Goal: Share content: Share content

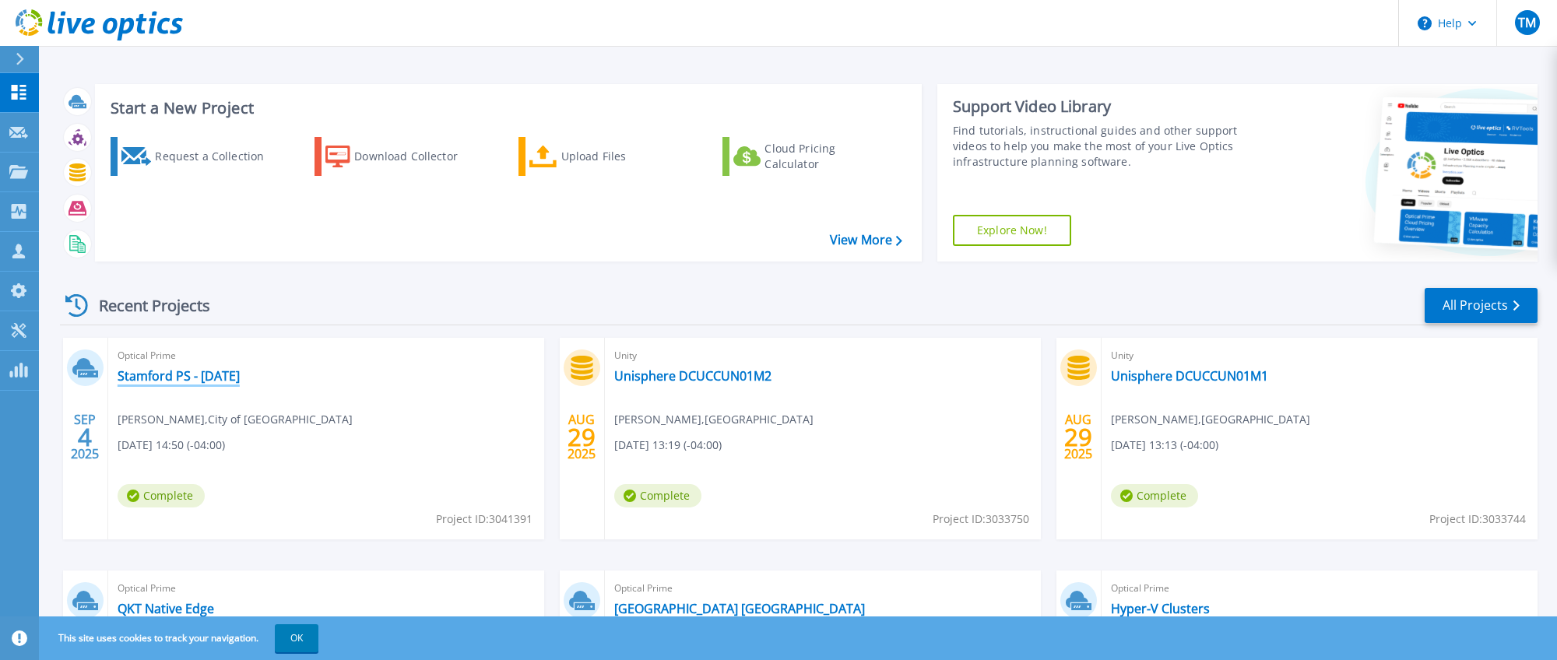
click at [188, 375] on link "Stamford PS - [DATE]" at bounding box center [179, 376] width 122 height 16
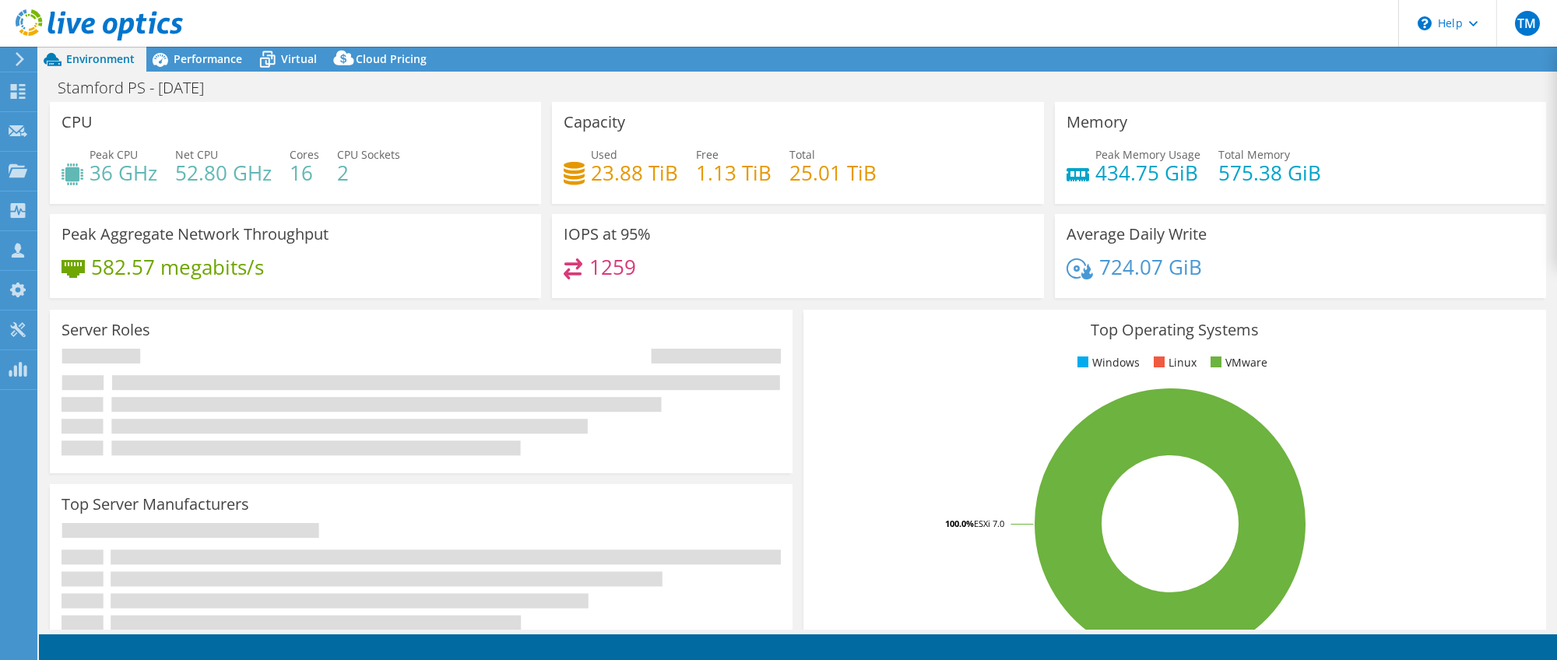
select select "USD"
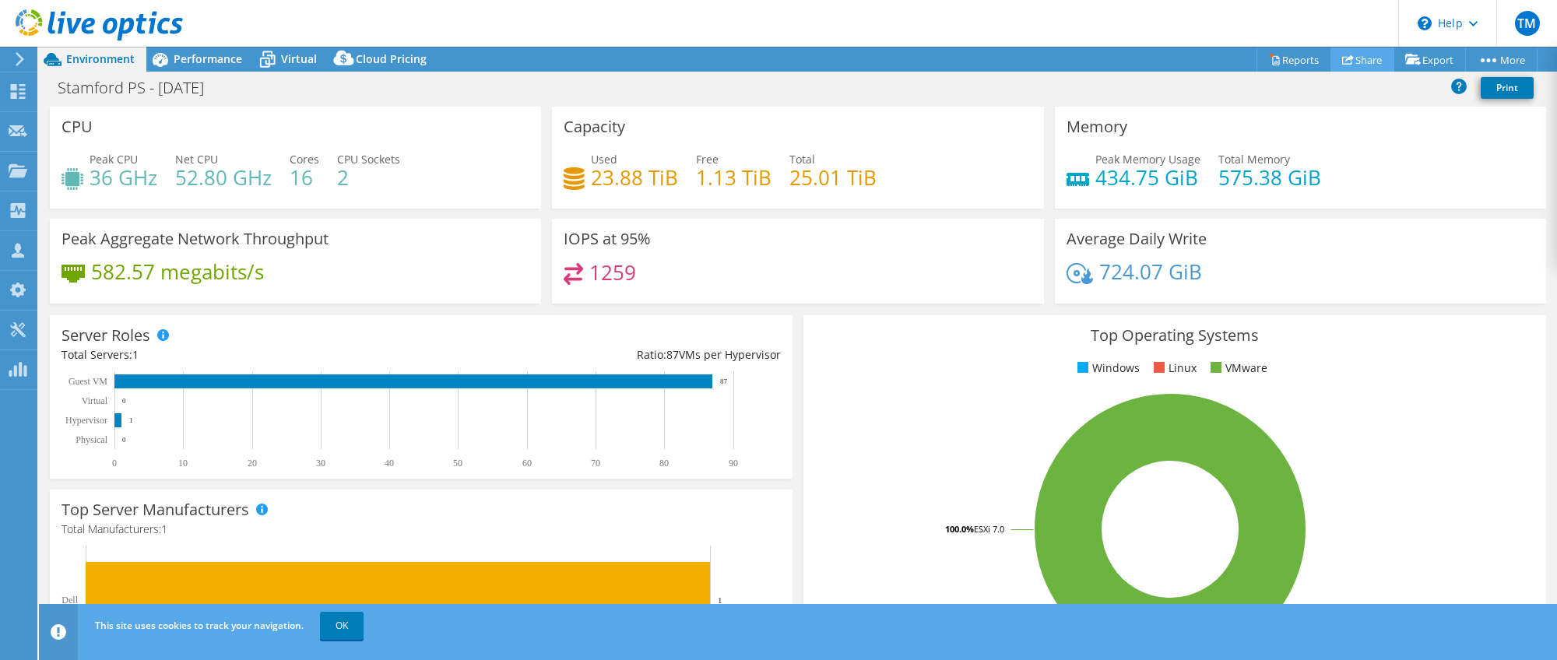
click at [1351, 60] on link "Share" at bounding box center [1362, 59] width 64 height 24
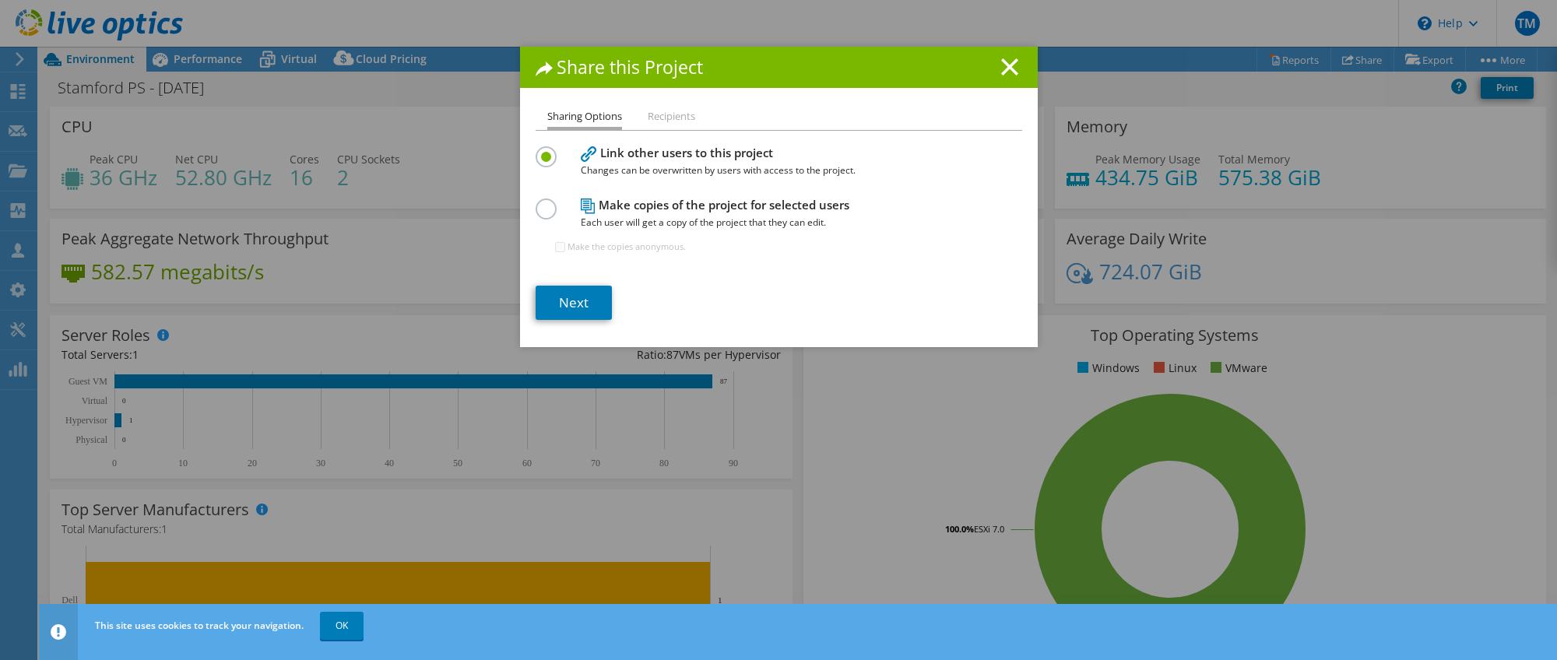
click at [663, 111] on li "Recipients" at bounding box center [671, 116] width 47 height 19
click at [568, 299] on link "Next" at bounding box center [574, 303] width 76 height 34
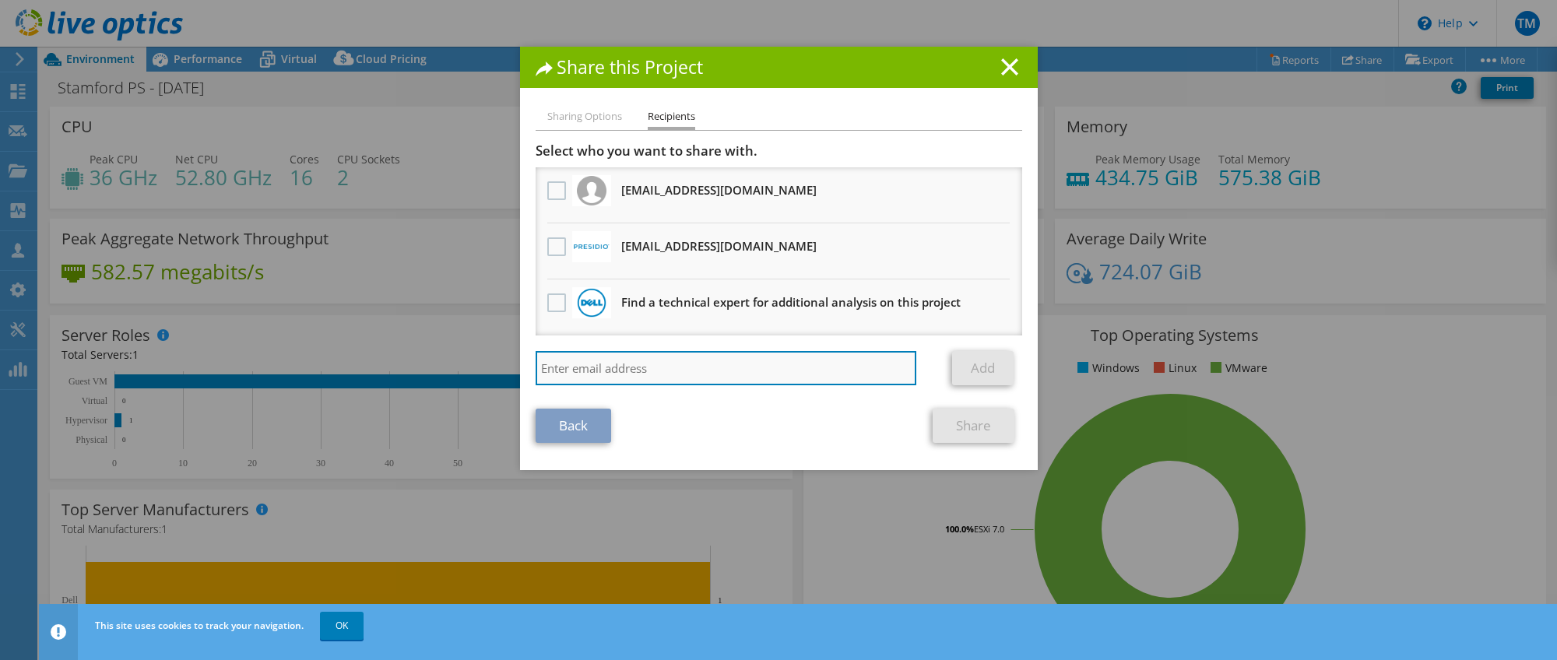
click at [639, 370] on input "search" at bounding box center [726, 368] width 381 height 34
type input "h"
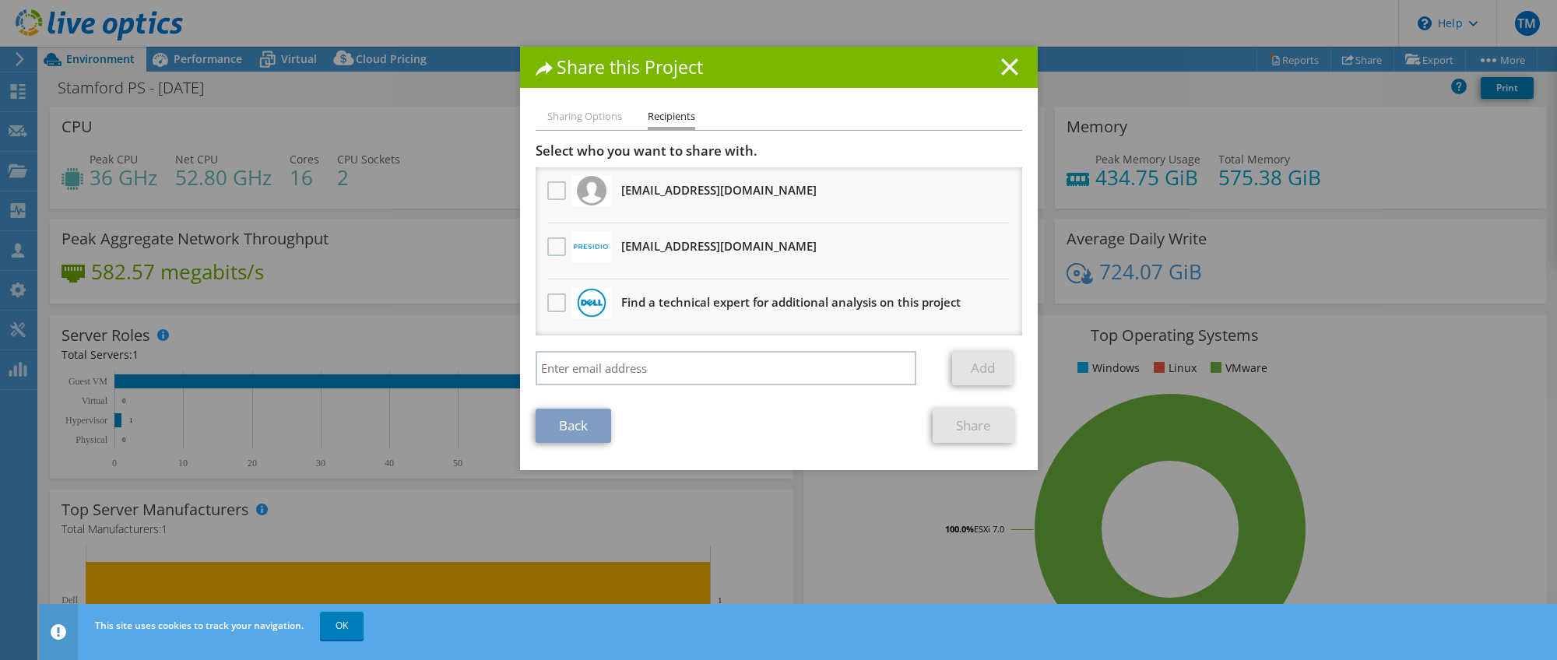
click at [1007, 67] on icon at bounding box center [1009, 66] width 17 height 17
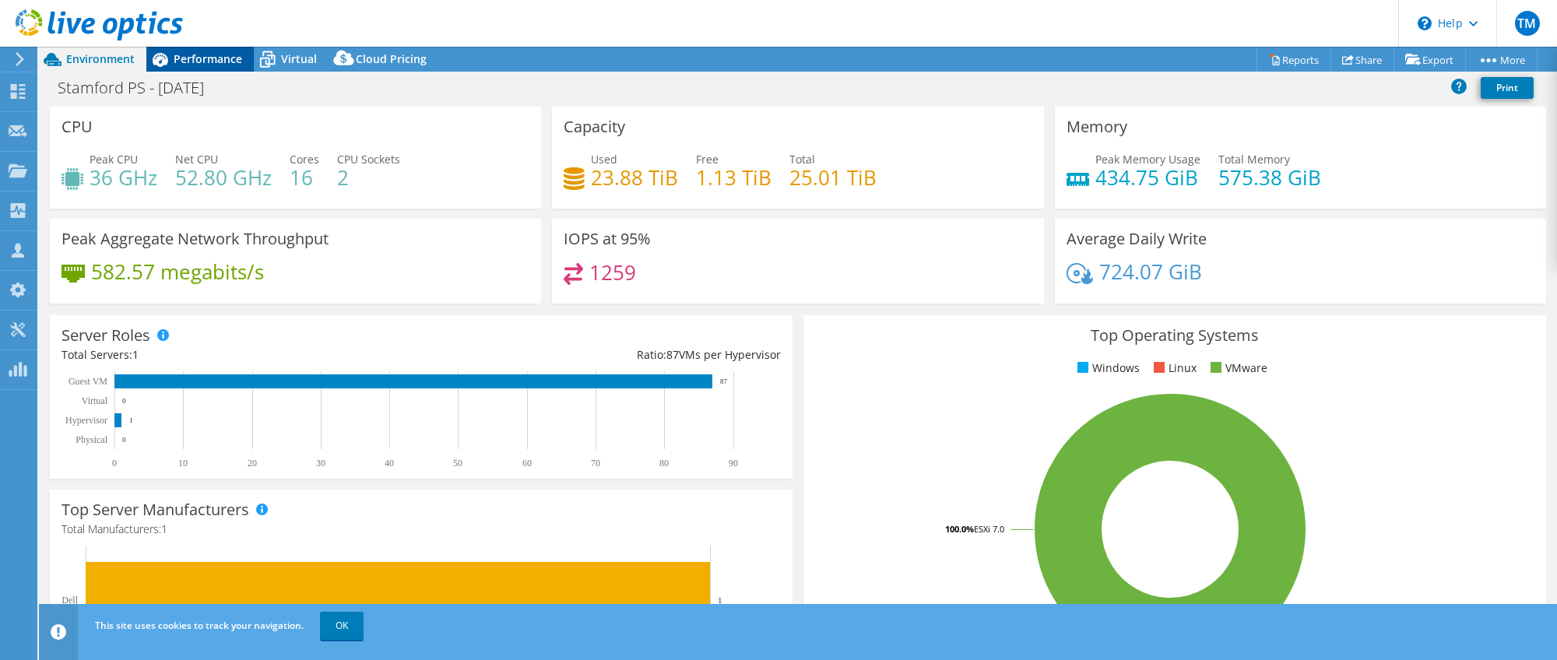
click at [204, 58] on span "Performance" at bounding box center [208, 58] width 69 height 15
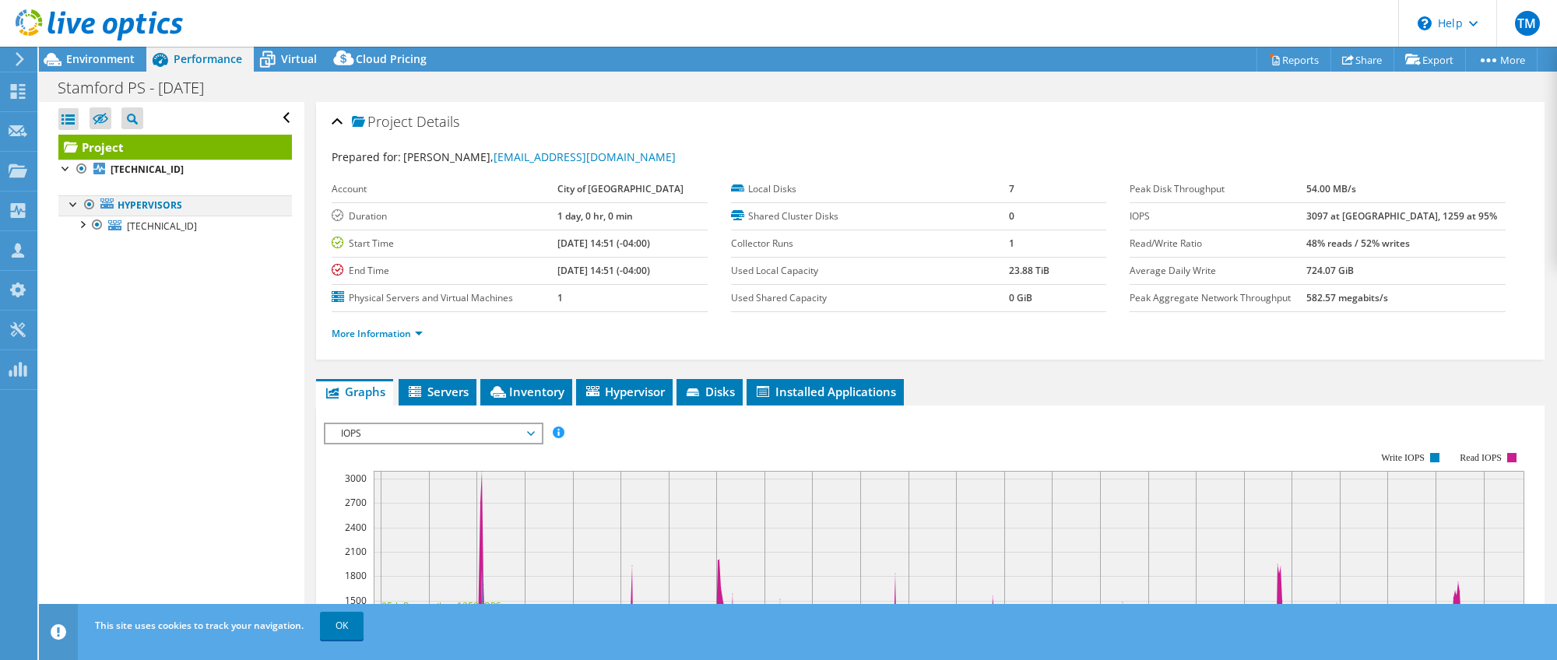
click at [71, 200] on div at bounding box center [74, 203] width 16 height 16
click at [86, 224] on div at bounding box center [82, 224] width 16 height 16
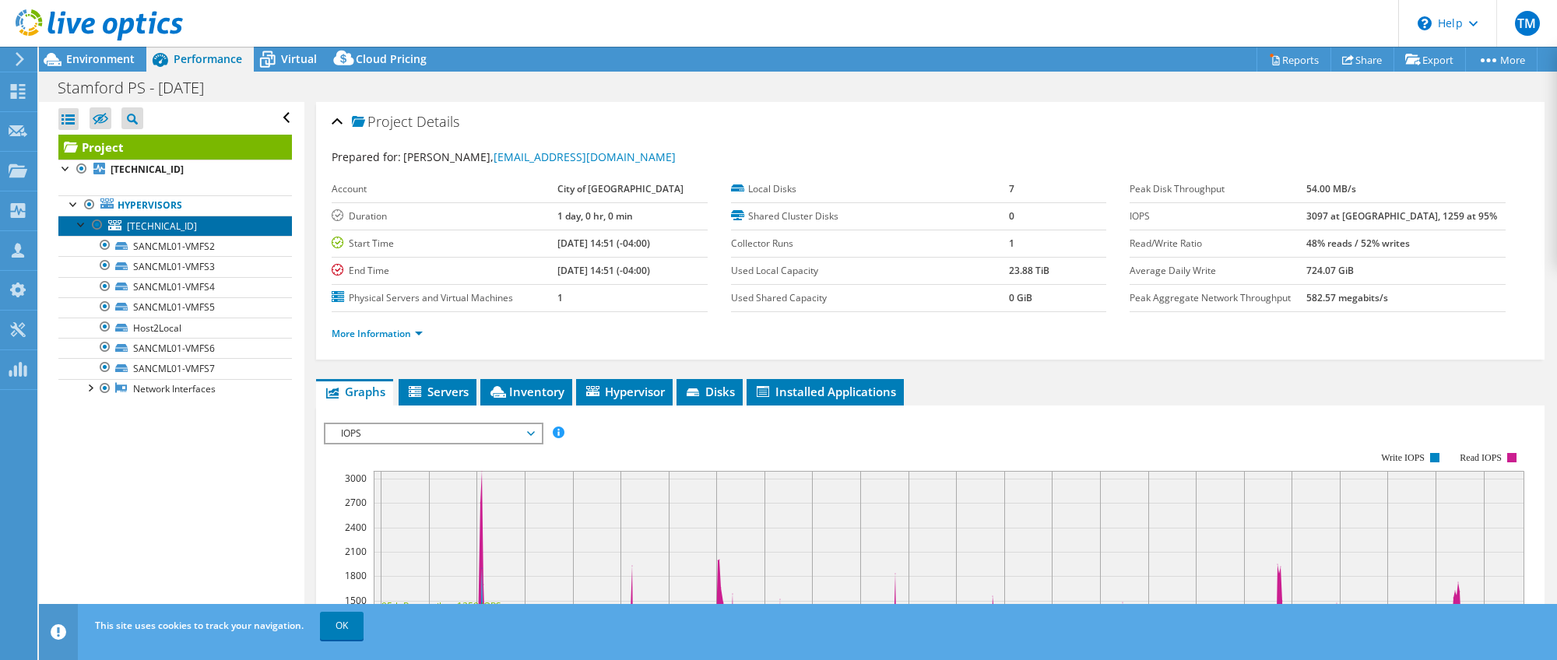
click at [173, 226] on span "[TECHNICAL_ID]" at bounding box center [162, 226] width 70 height 13
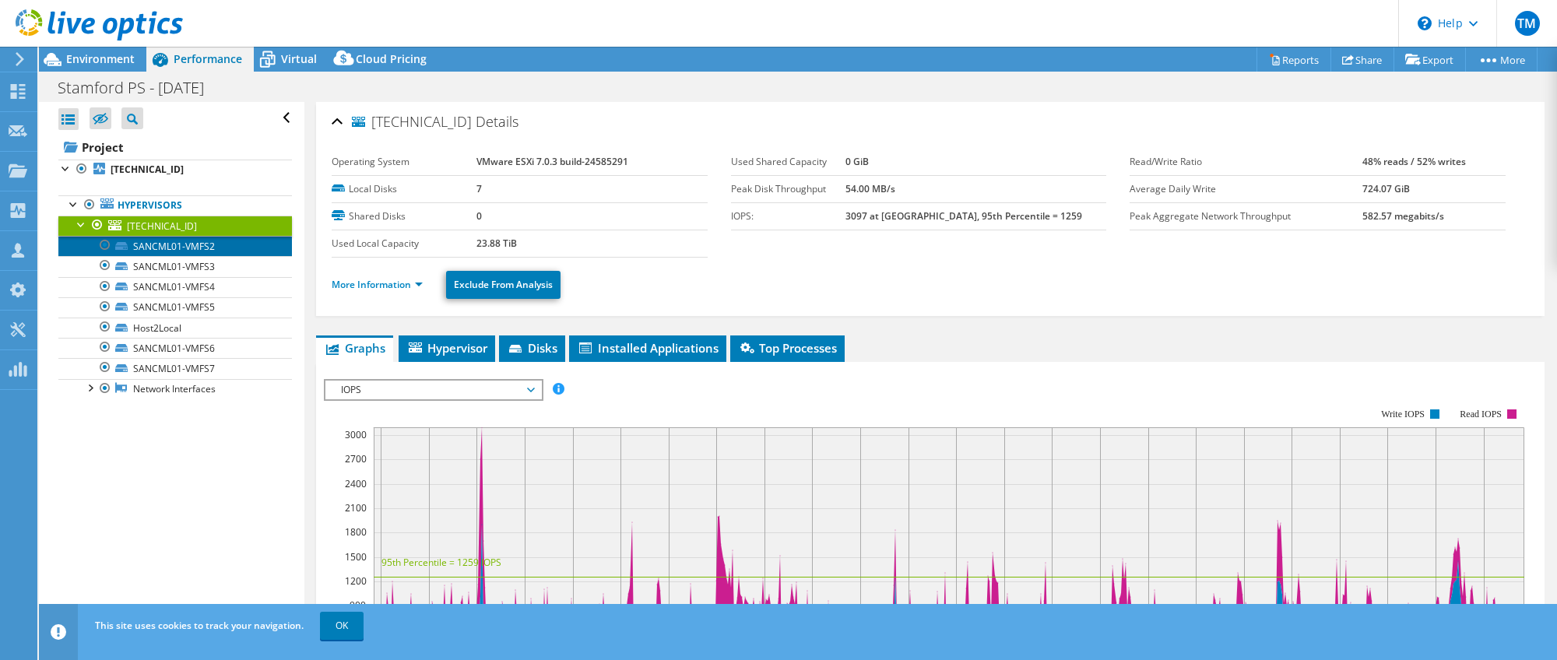
click at [159, 244] on link "SANCML01-VMFS2" at bounding box center [175, 246] width 234 height 20
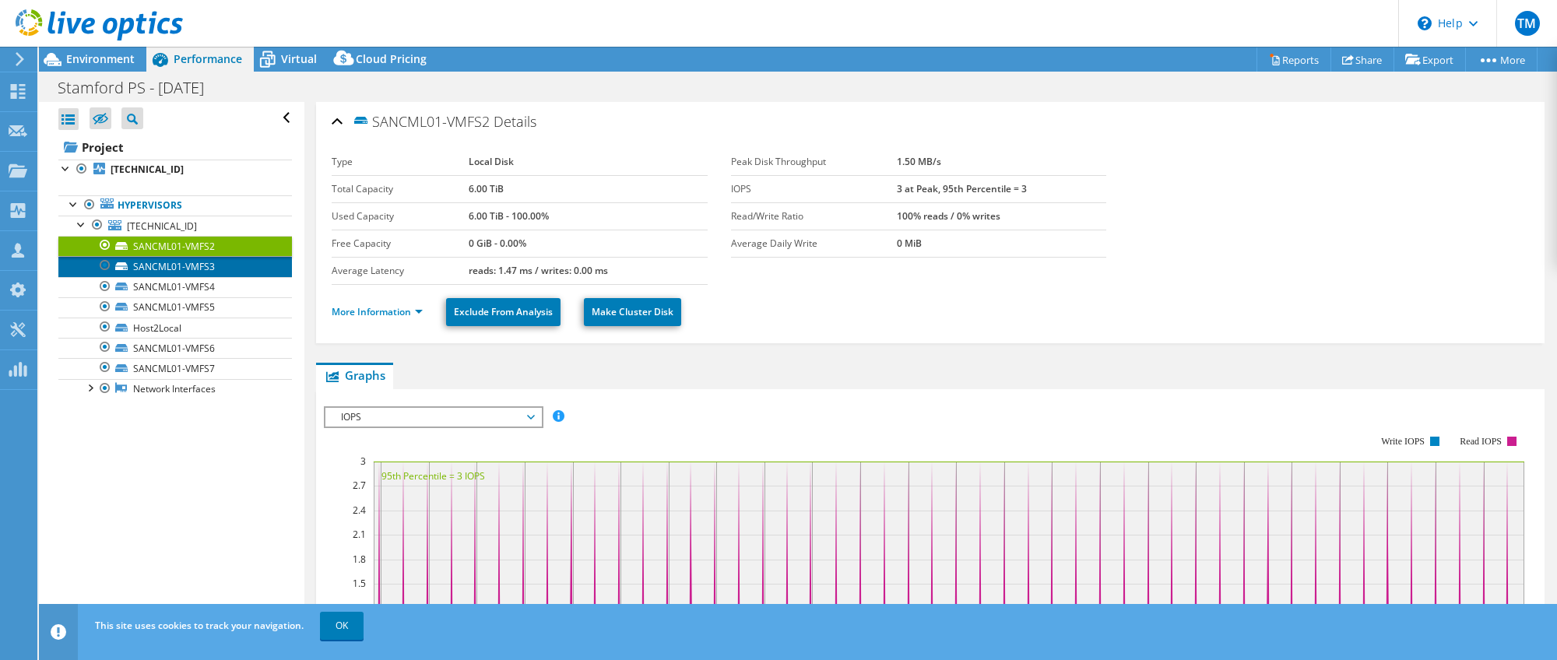
click at [153, 273] on link "SANCML01-VMFS3" at bounding box center [175, 266] width 234 height 20
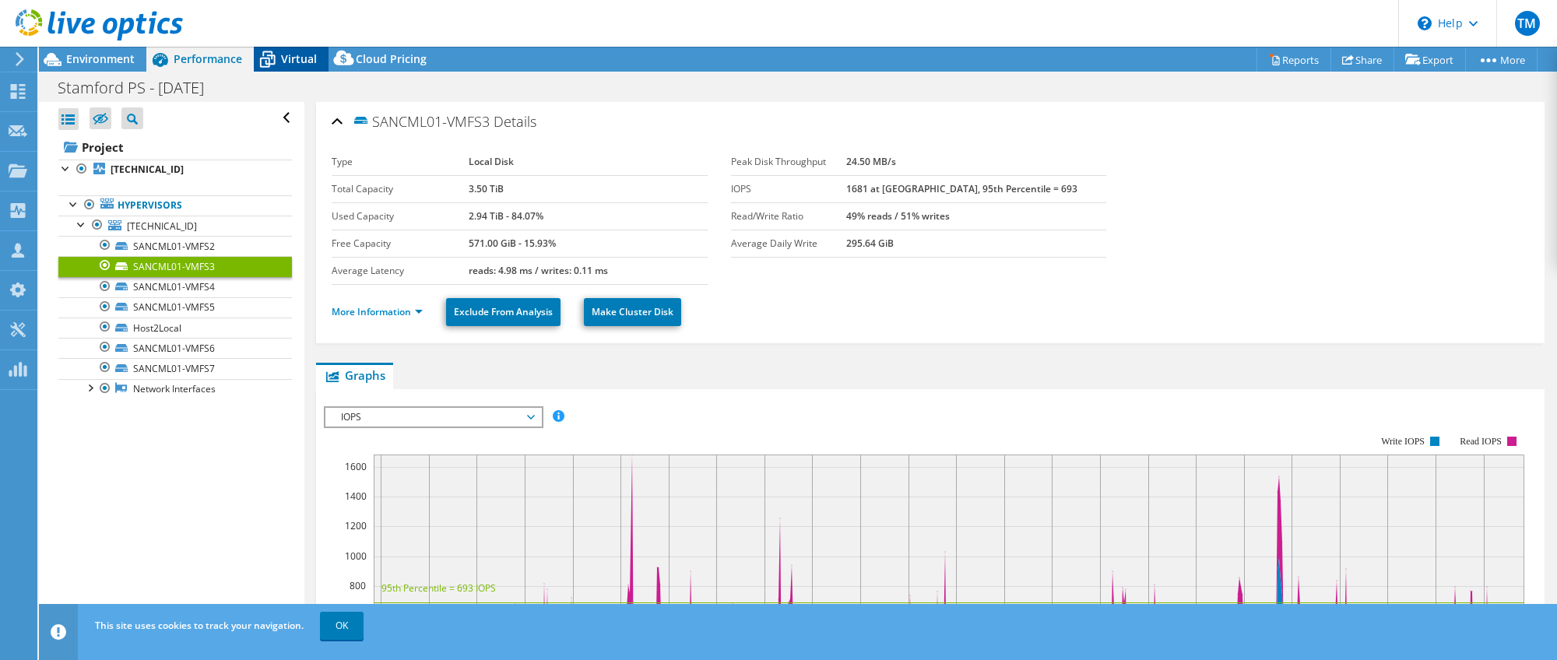
click at [286, 58] on span "Virtual" at bounding box center [299, 58] width 36 height 15
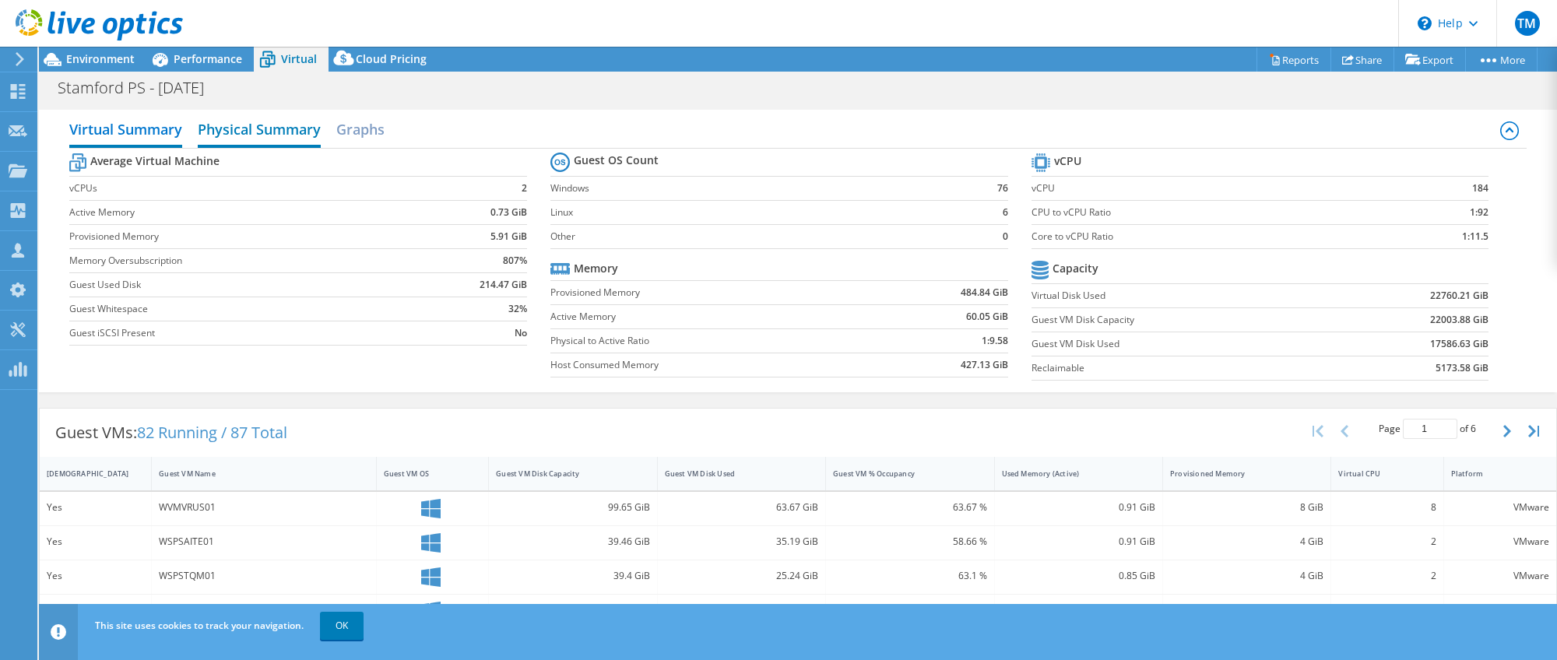
click at [255, 134] on h2 "Physical Summary" at bounding box center [259, 131] width 123 height 34
